Goal: Task Accomplishment & Management: Complete application form

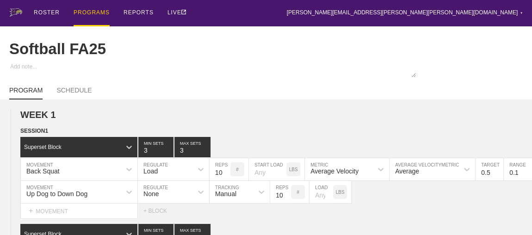
click at [92, 12] on div "PROGRAMS" at bounding box center [92, 13] width 36 height 26
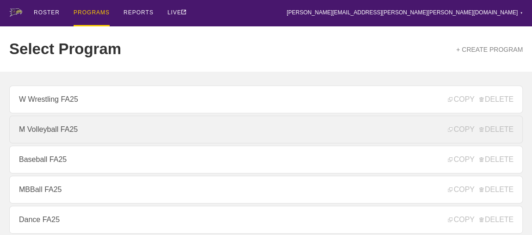
scroll to position [126, 0]
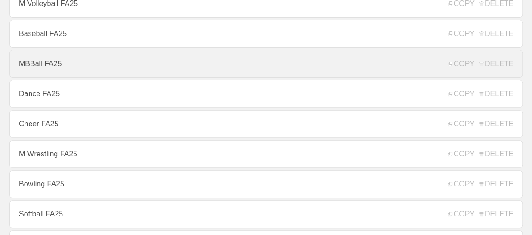
click at [49, 66] on link "MBBall FA25" at bounding box center [266, 64] width 514 height 28
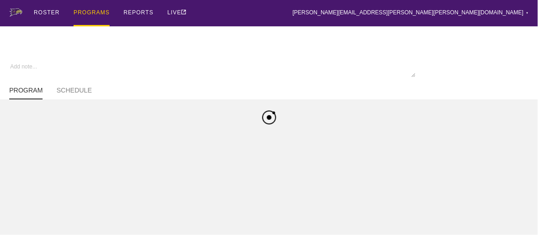
type textarea "x"
type input "MBBall FA25"
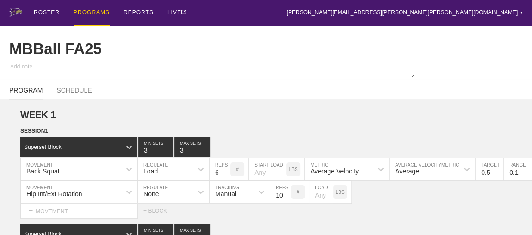
click at [84, 10] on div "PROGRAMS" at bounding box center [92, 13] width 36 height 26
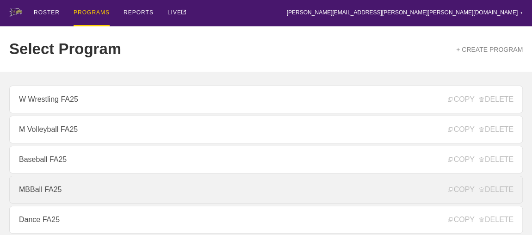
click at [31, 193] on link "MBBall FA25" at bounding box center [266, 190] width 514 height 28
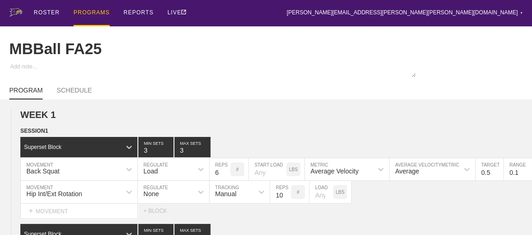
click at [188, 86] on div "PROGRAM SCHEDULE" at bounding box center [266, 89] width 514 height 20
click at [96, 13] on div "PROGRAMS" at bounding box center [92, 13] width 36 height 26
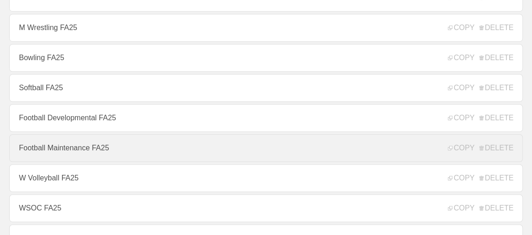
scroll to position [379, 0]
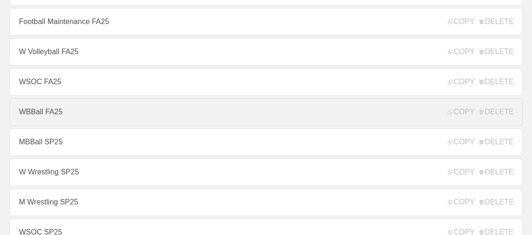
click at [51, 118] on link "WBBall FA25" at bounding box center [266, 112] width 514 height 28
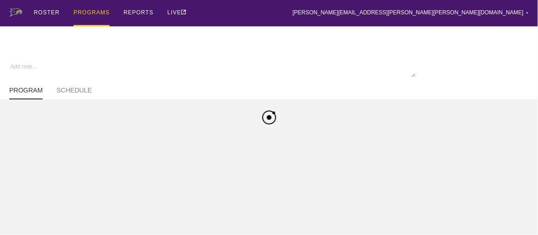
type textarea "x"
type input "WBBall FA25"
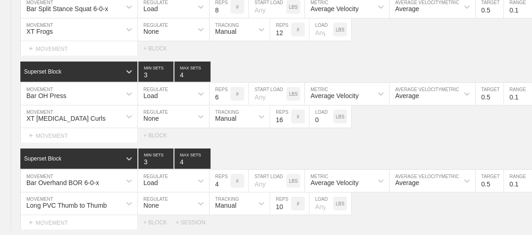
scroll to position [3194, 0]
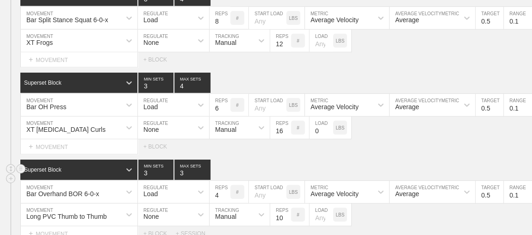
type input "3"
click at [204, 168] on input "3" at bounding box center [192, 170] width 36 height 20
click at [205, 81] on input "3" at bounding box center [192, 83] width 36 height 20
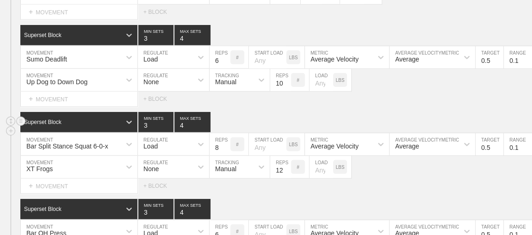
type input "4"
type input "3"
click at [206, 120] on input "3" at bounding box center [192, 122] width 36 height 20
type input "3"
click at [205, 34] on input "3" at bounding box center [192, 35] width 36 height 20
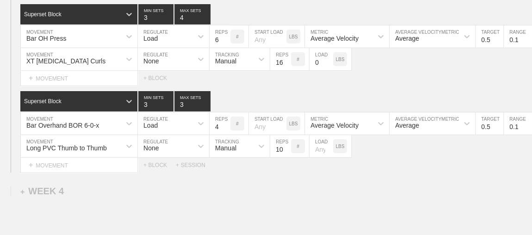
scroll to position [3278, 0]
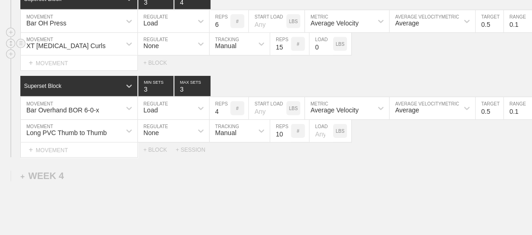
click at [285, 42] on input "15" at bounding box center [280, 44] width 21 height 22
click at [285, 42] on input "14" at bounding box center [280, 44] width 21 height 22
click at [285, 42] on input "13" at bounding box center [280, 44] width 21 height 22
click at [285, 42] on input "12" at bounding box center [280, 44] width 21 height 22
click at [285, 42] on input "11" at bounding box center [280, 44] width 21 height 22
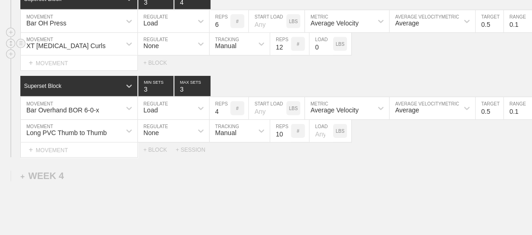
type input "12"
click at [286, 38] on input "12" at bounding box center [280, 44] width 21 height 22
